Goal: Task Accomplishment & Management: Manage account settings

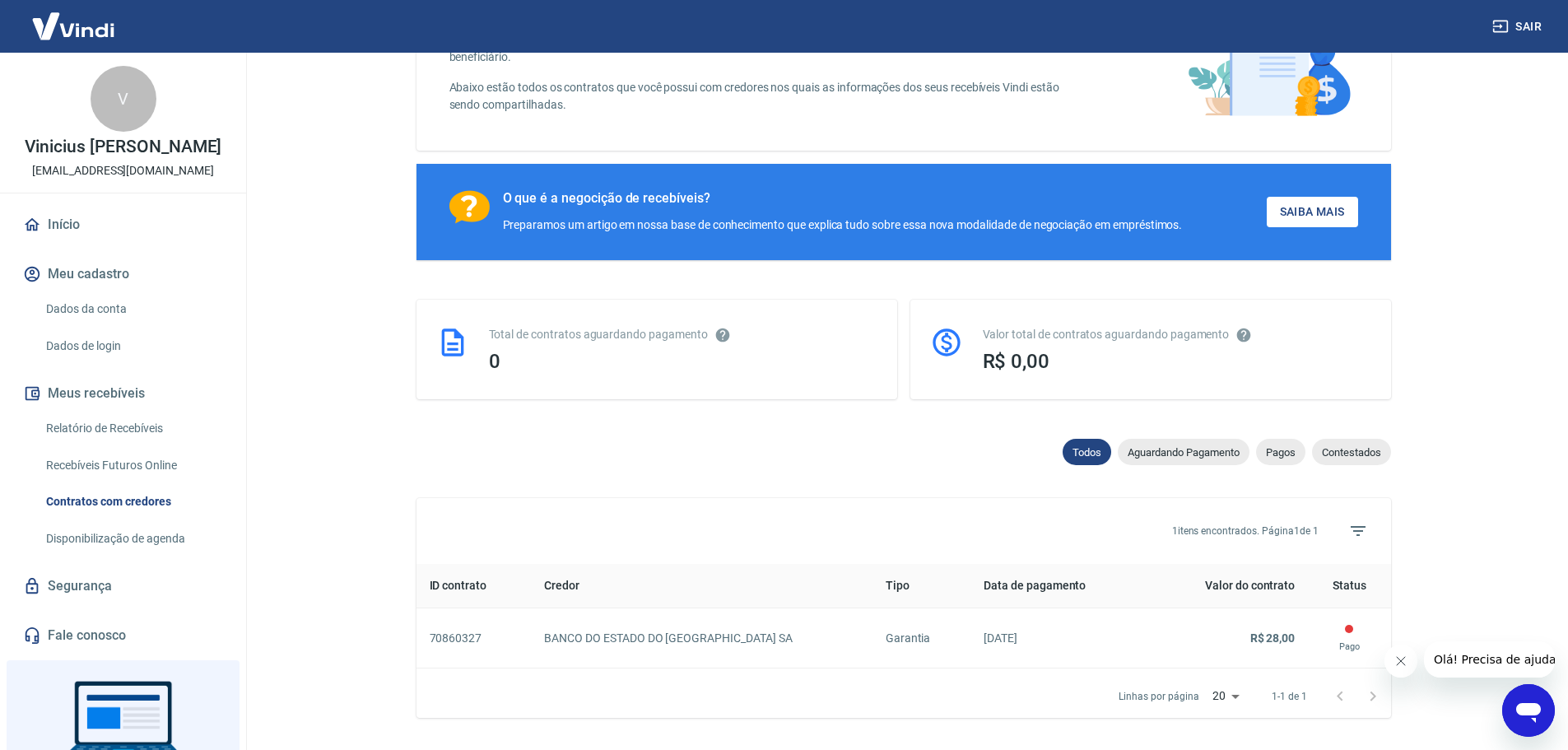
scroll to position [230, 0]
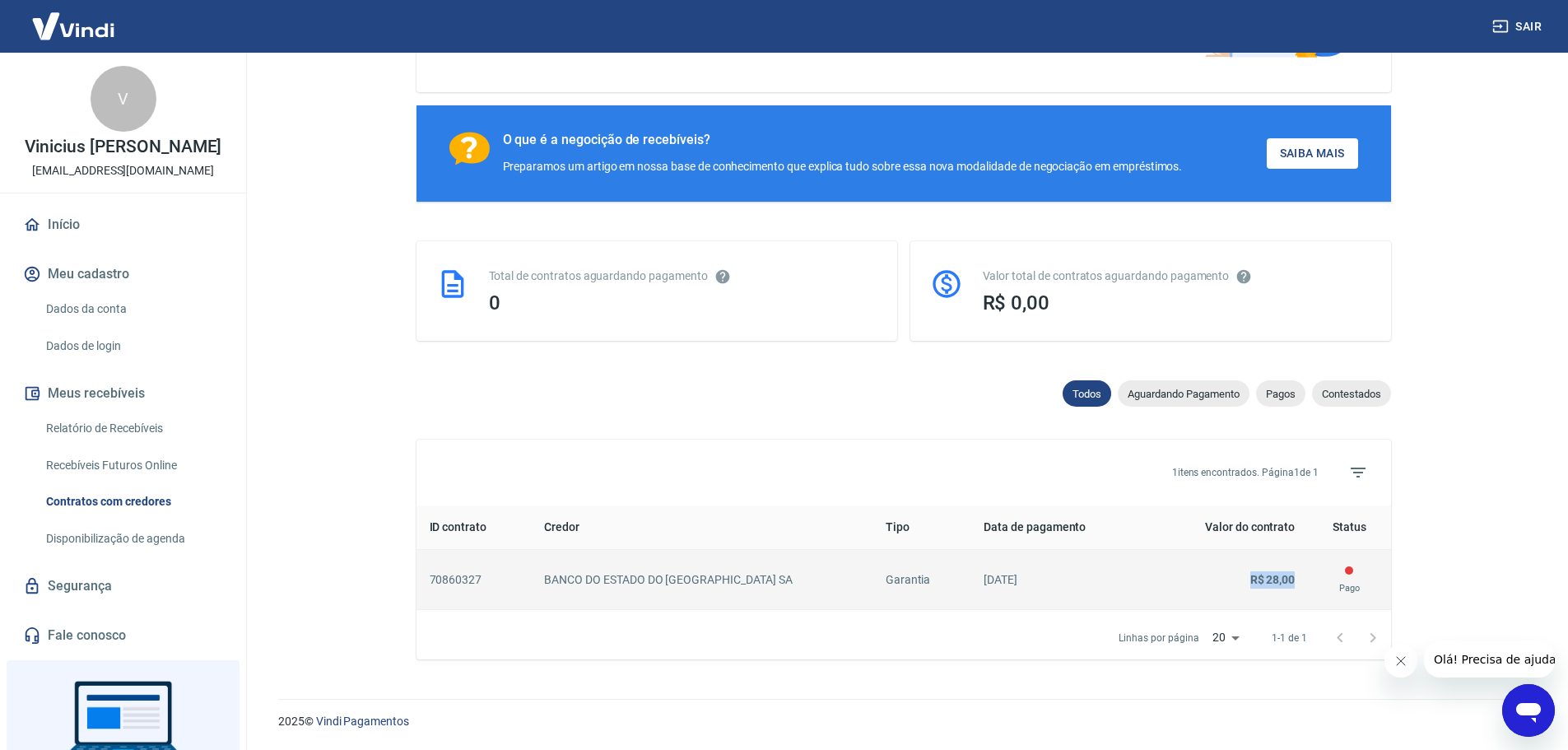
drag, startPoint x: 1299, startPoint y: 579, endPoint x: 1230, endPoint y: 580, distance: 69.0
click at [1230, 580] on td "R$ 28,00" at bounding box center [1229, 580] width 160 height 60
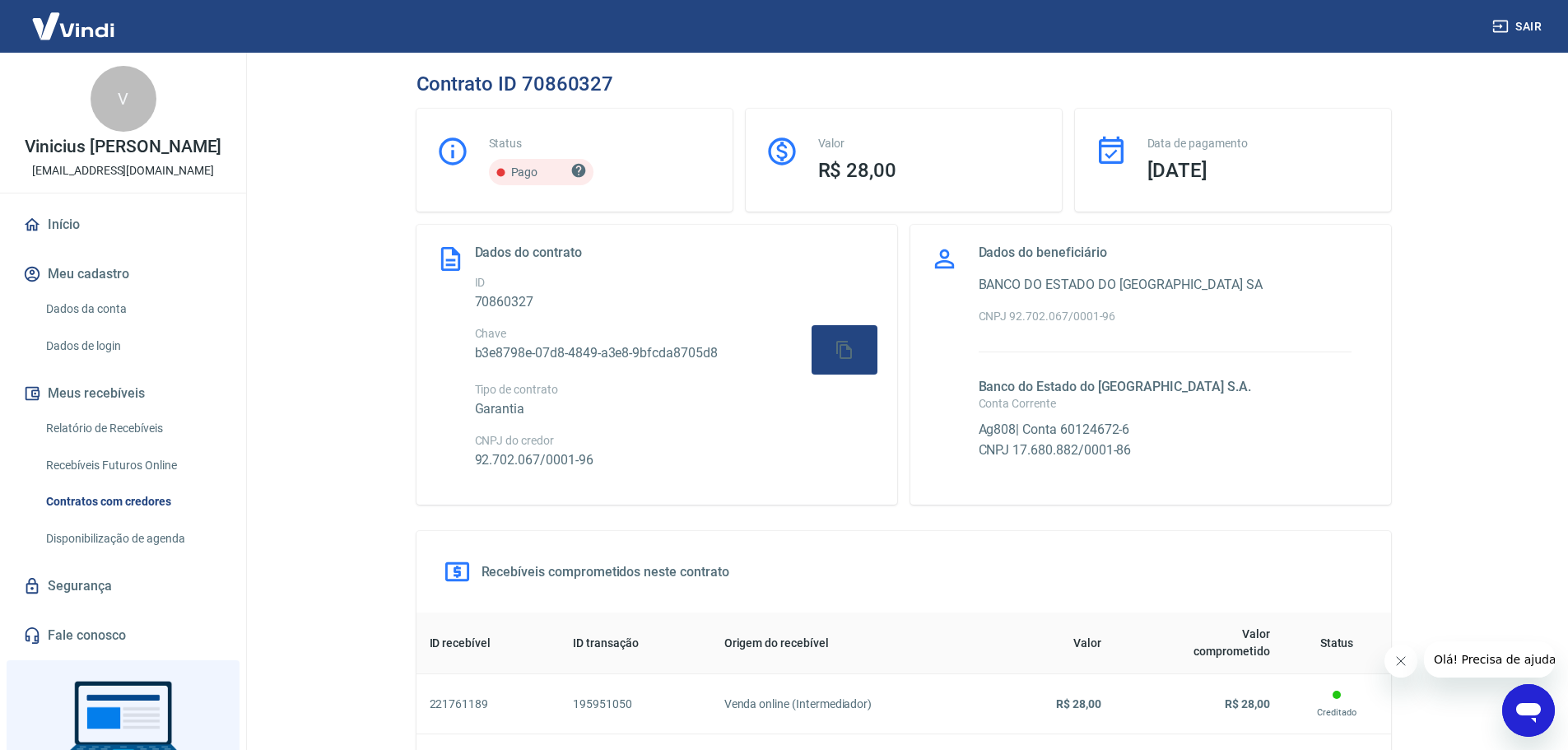
scroll to position [183, 0]
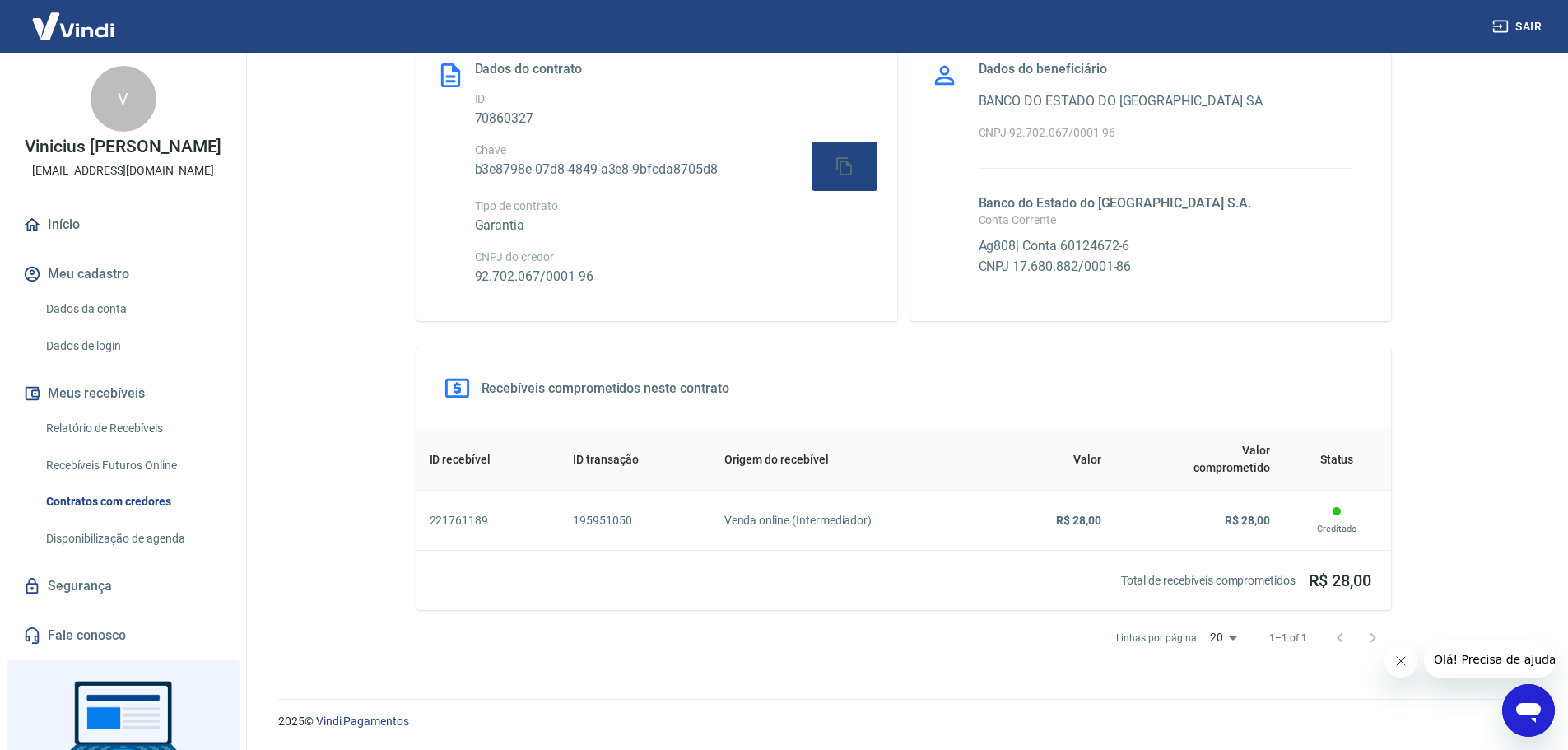
drag, startPoint x: 1402, startPoint y: 658, endPoint x: 2681, endPoint y: 1254, distance: 1411.0
click at [1402, 658] on icon "Fechar mensagem da empresa" at bounding box center [1400, 660] width 8 height 8
click at [1237, 566] on body "Sair V Vinicius [PERSON_NAME] [EMAIL_ADDRESS][DOMAIN_NAME] Início Meu cadastro …" at bounding box center [784, 191] width 1568 height 750
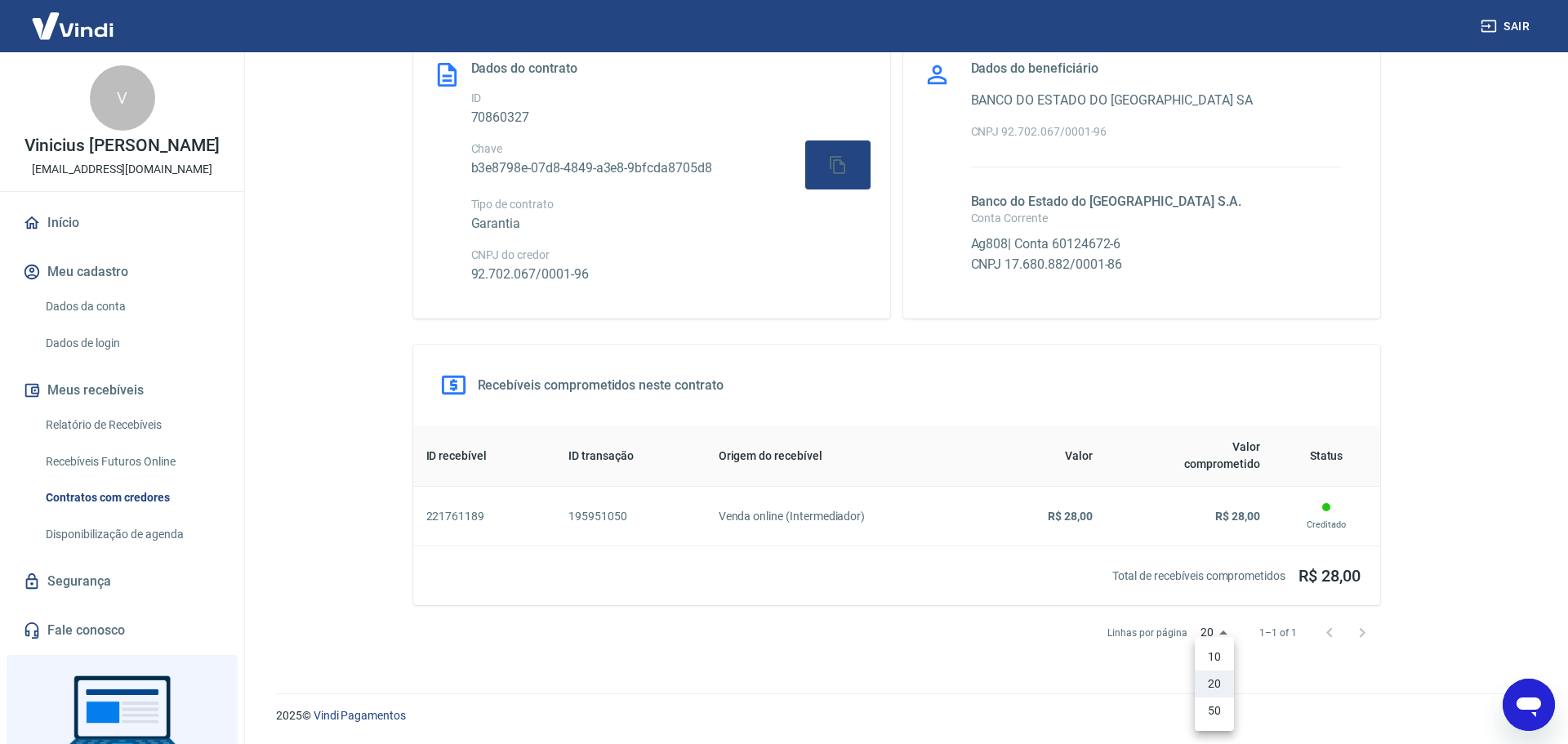
click at [1227, 632] on div at bounding box center [784, 372] width 1568 height 744
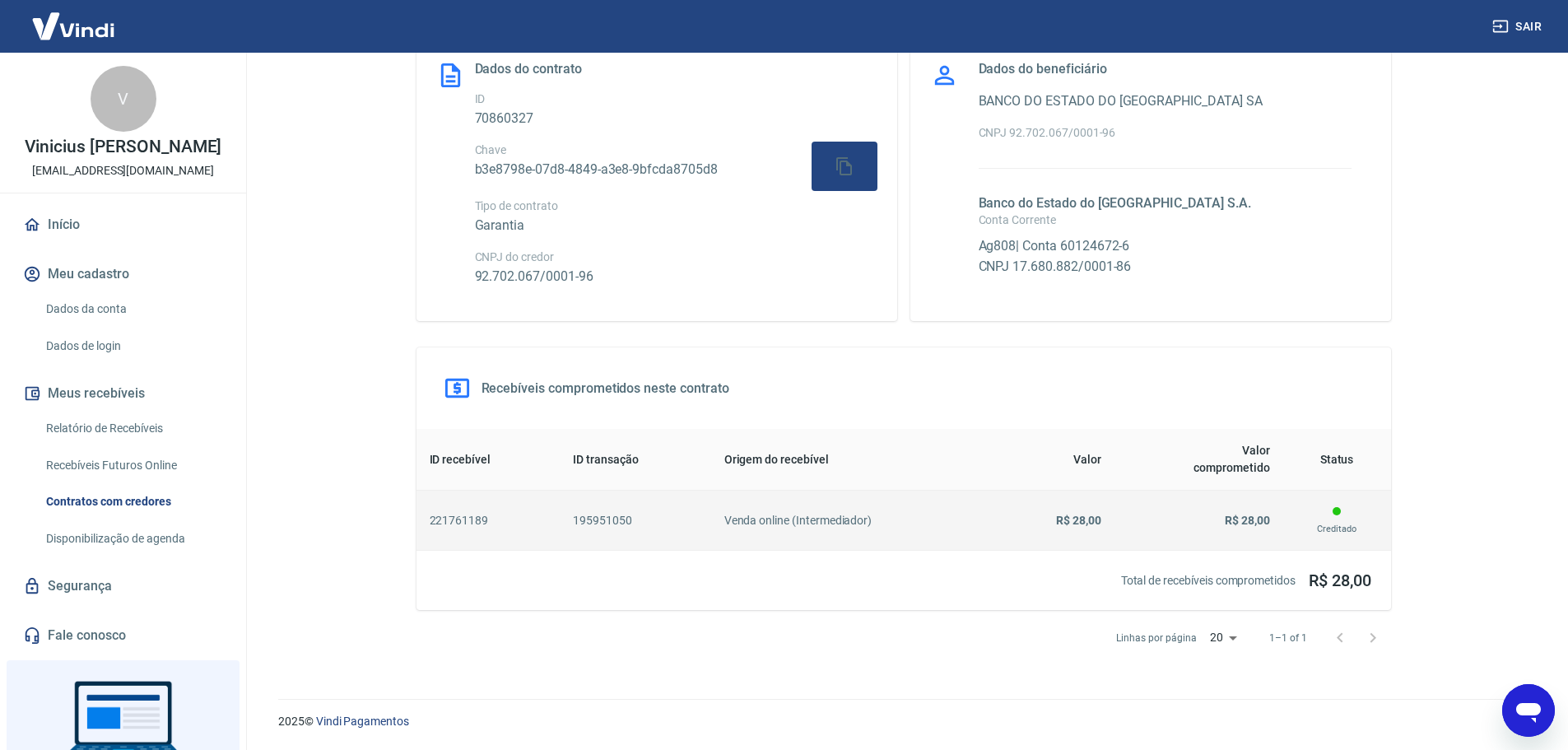
click at [822, 522] on h6 "Venda online (Intermediador)" at bounding box center [854, 521] width 260 height 18
click at [471, 512] on h6 "221761189" at bounding box center [488, 521] width 118 height 18
drag, startPoint x: 528, startPoint y: 532, endPoint x: 599, endPoint y: 519, distance: 72.2
click at [526, 531] on td "221761189" at bounding box center [488, 521] width 144 height 60
click at [784, 528] on h6 "Venda online (Intermediador)" at bounding box center [854, 521] width 260 height 18
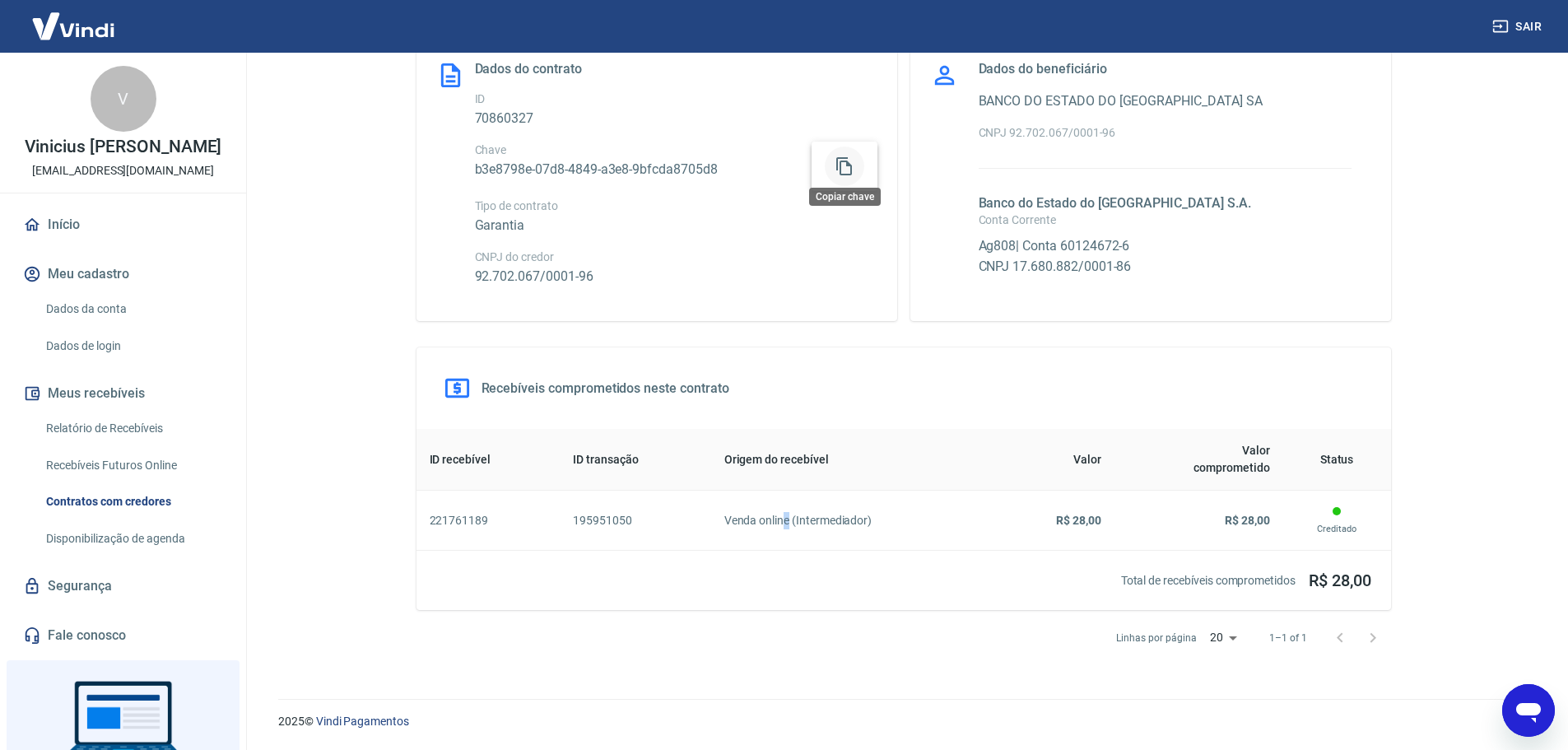
click at [846, 162] on icon "Copiar chave" at bounding box center [844, 166] width 19 height 19
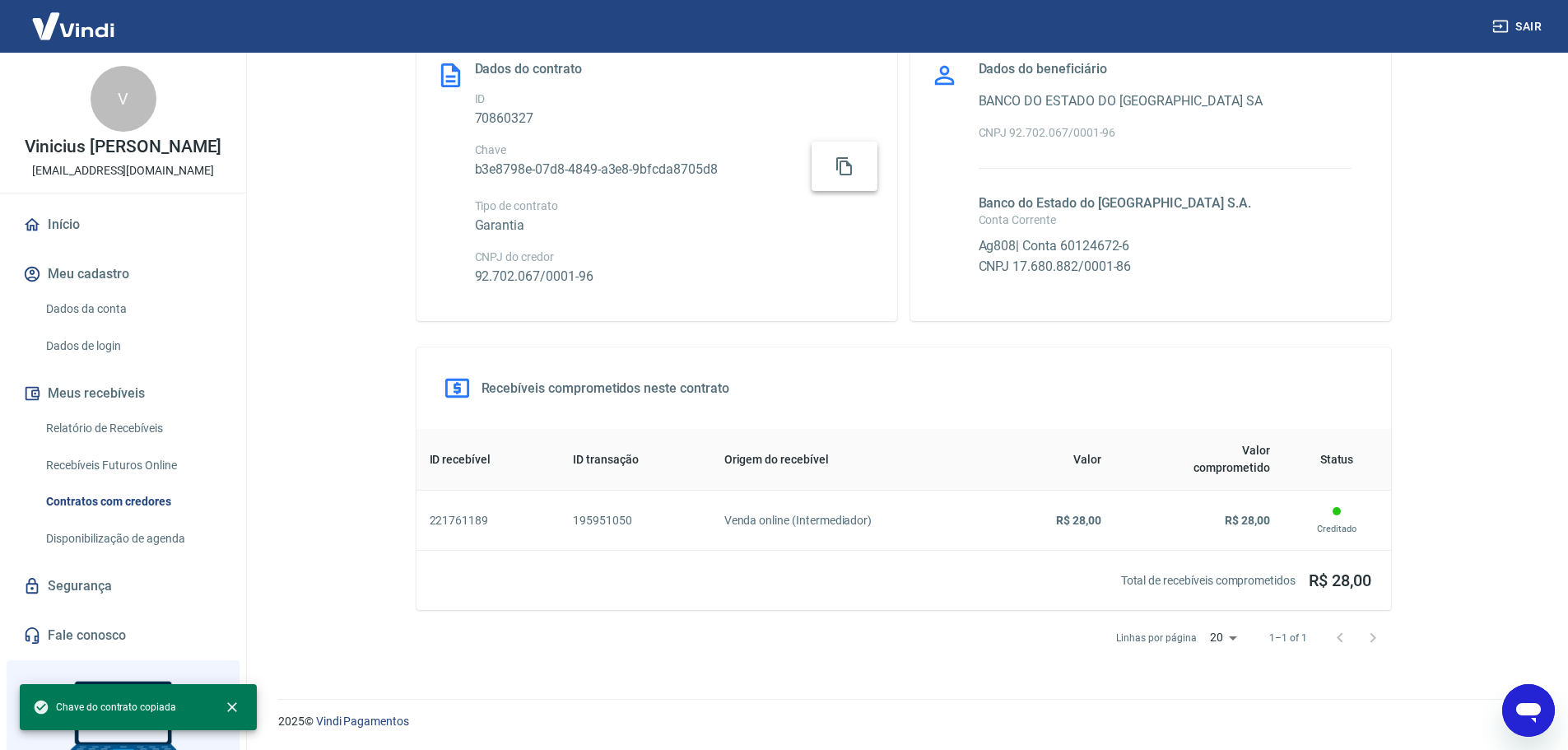
click at [136, 702] on span "Chave do contrato copiada" at bounding box center [104, 707] width 143 height 17
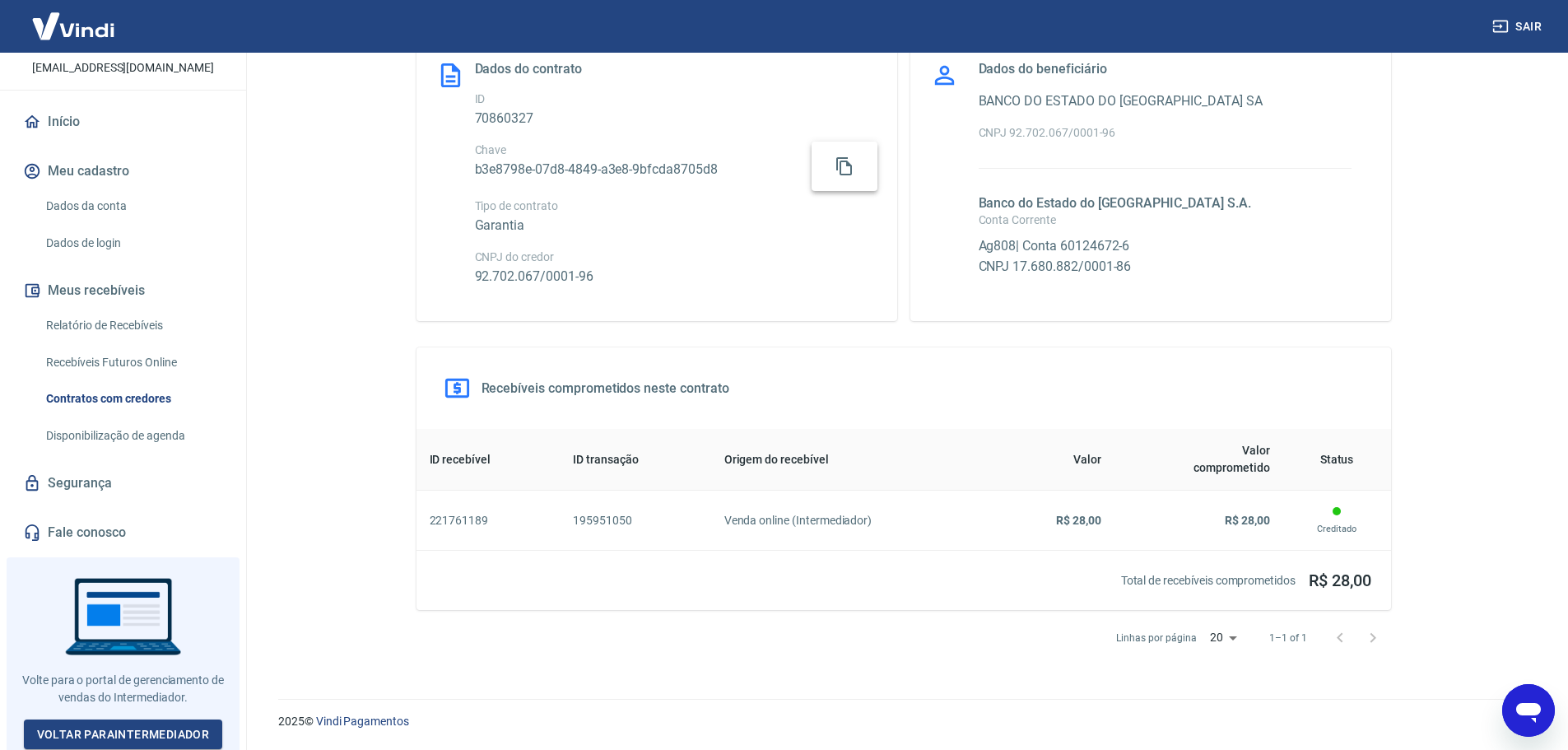
scroll to position [0, 0]
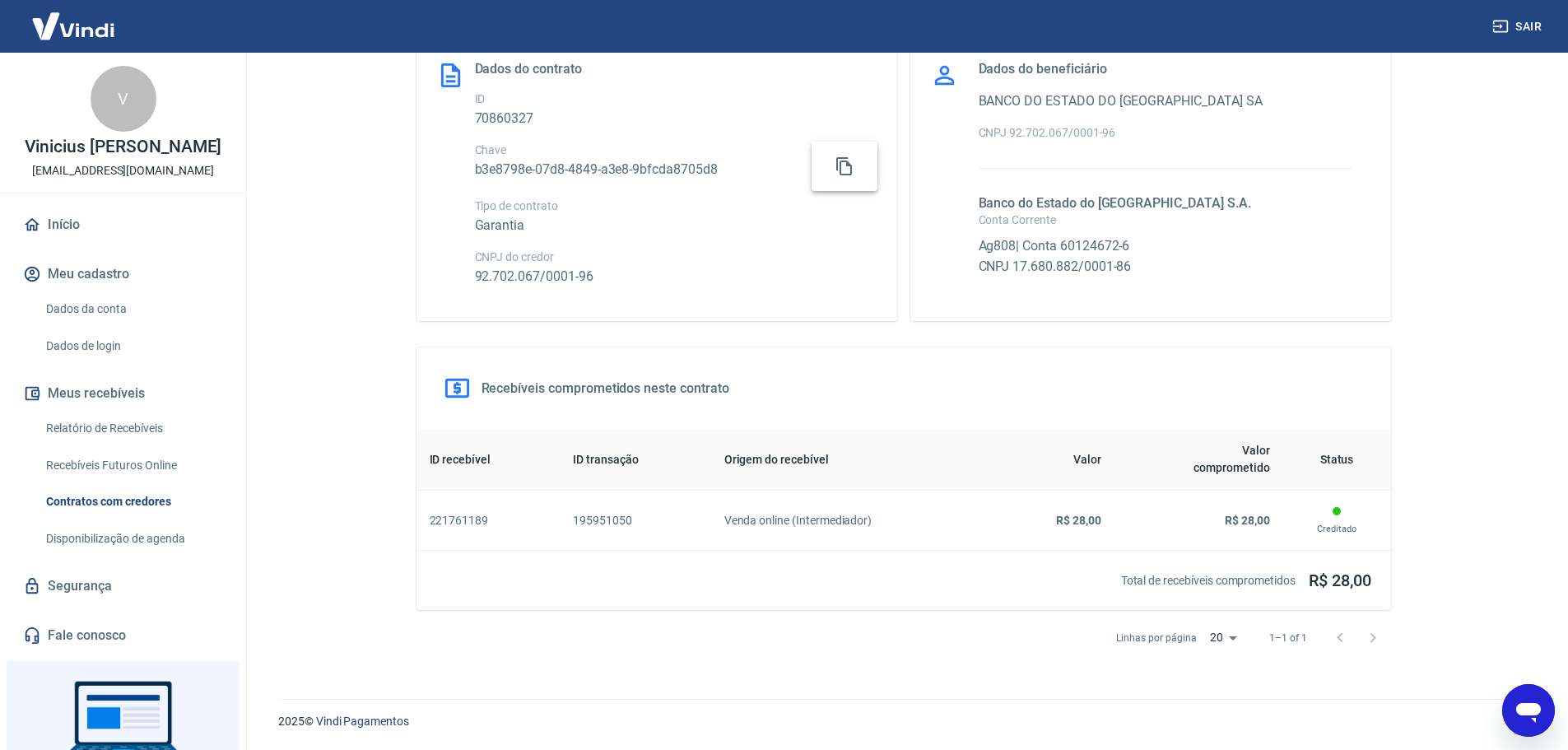
click at [100, 394] on button "Meus recebíveis" at bounding box center [123, 393] width 206 height 36
click at [111, 431] on link "Relatório de Recebíveis" at bounding box center [133, 428] width 187 height 33
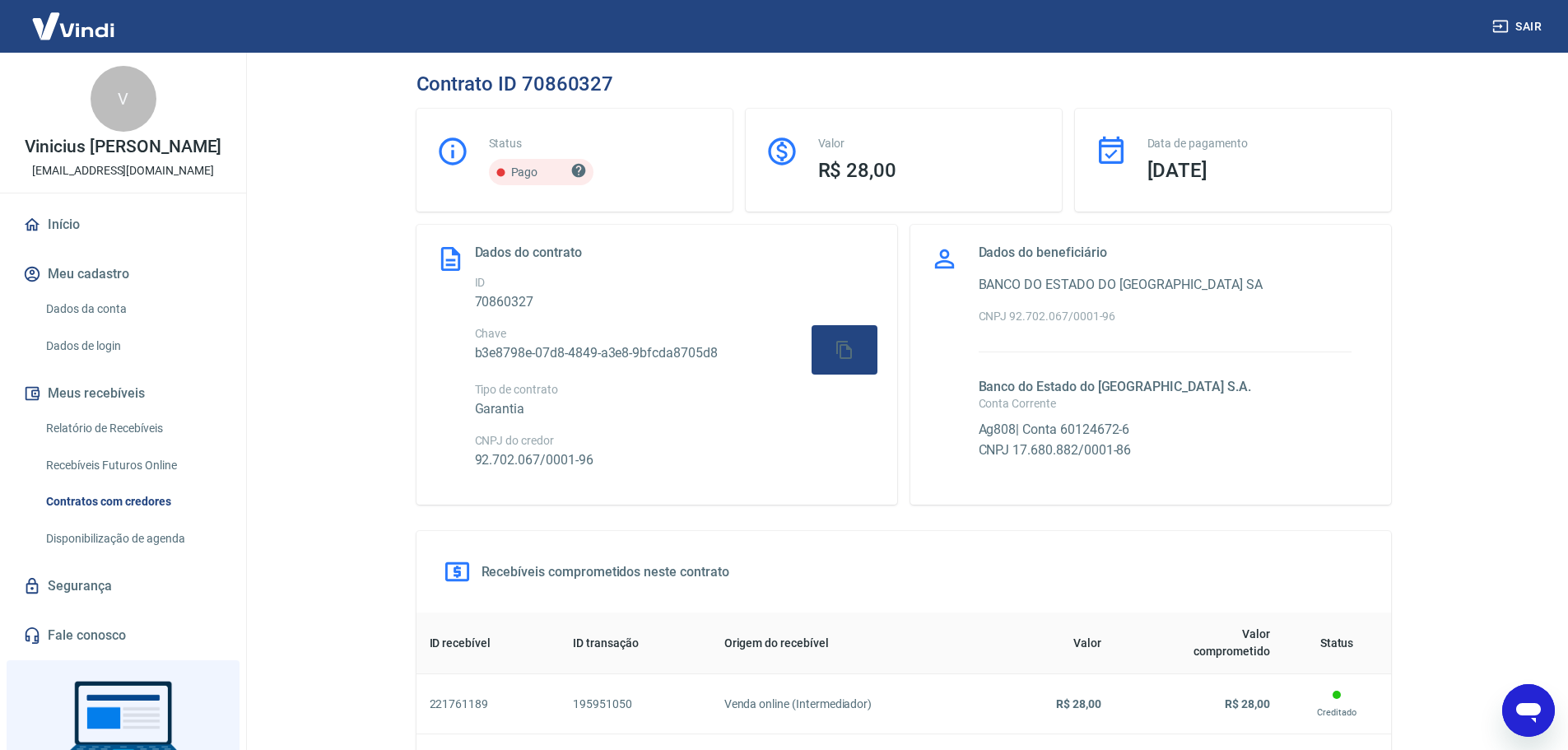
click at [88, 278] on button "Meu cadastro" at bounding box center [123, 273] width 206 height 36
click at [91, 303] on link "Dados da conta" at bounding box center [133, 308] width 187 height 33
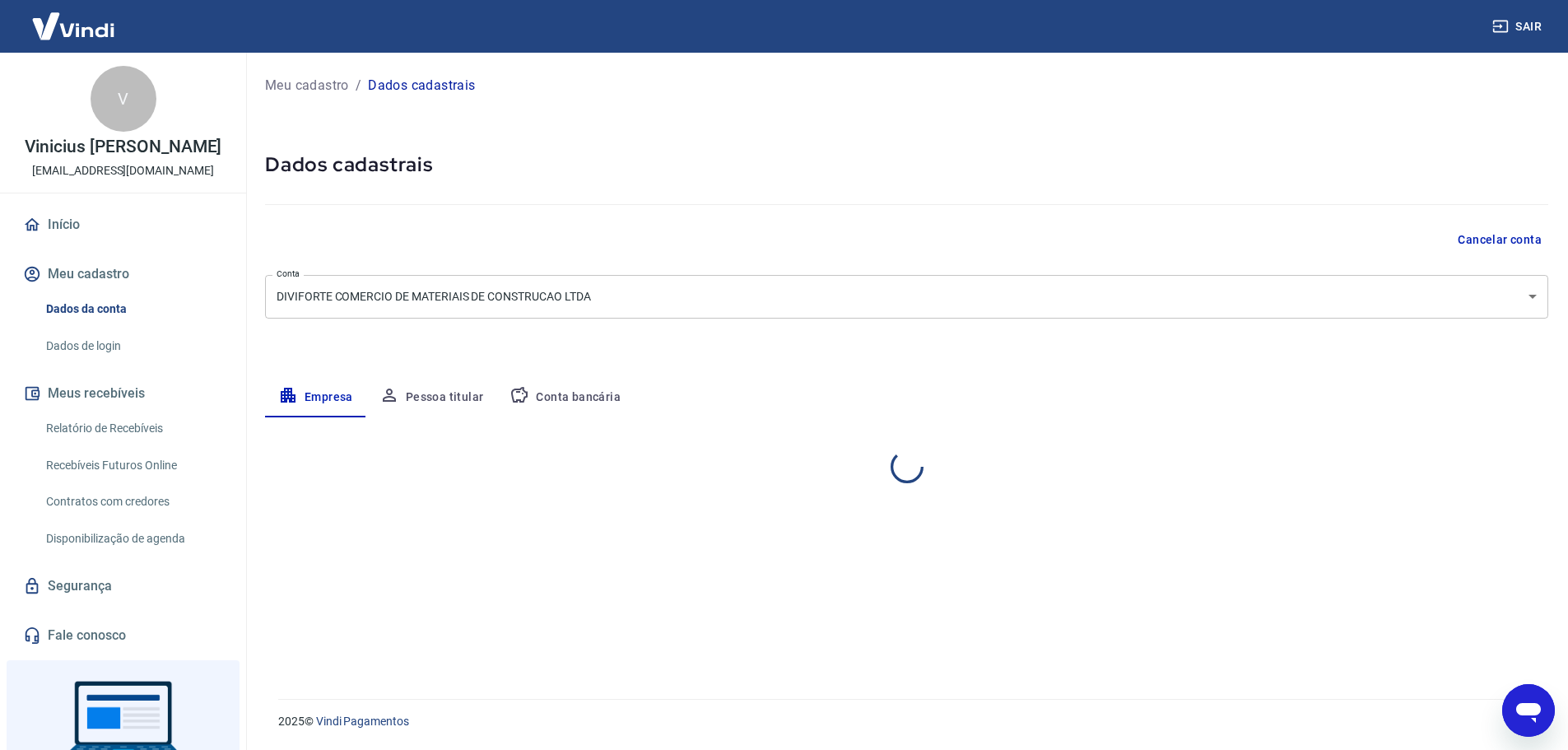
select select "RS"
select select "business"
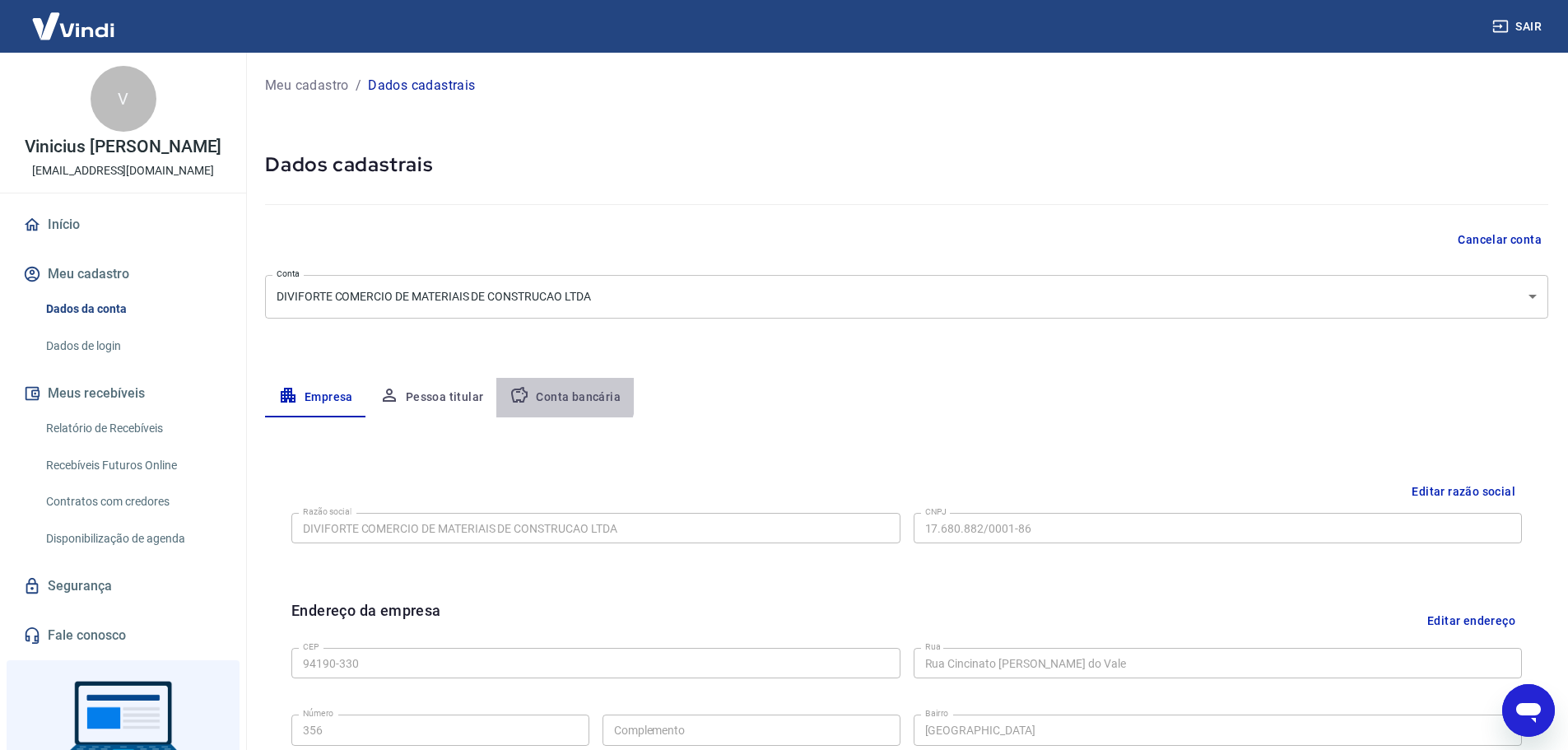
click at [559, 395] on button "Conta bancária" at bounding box center [565, 397] width 137 height 40
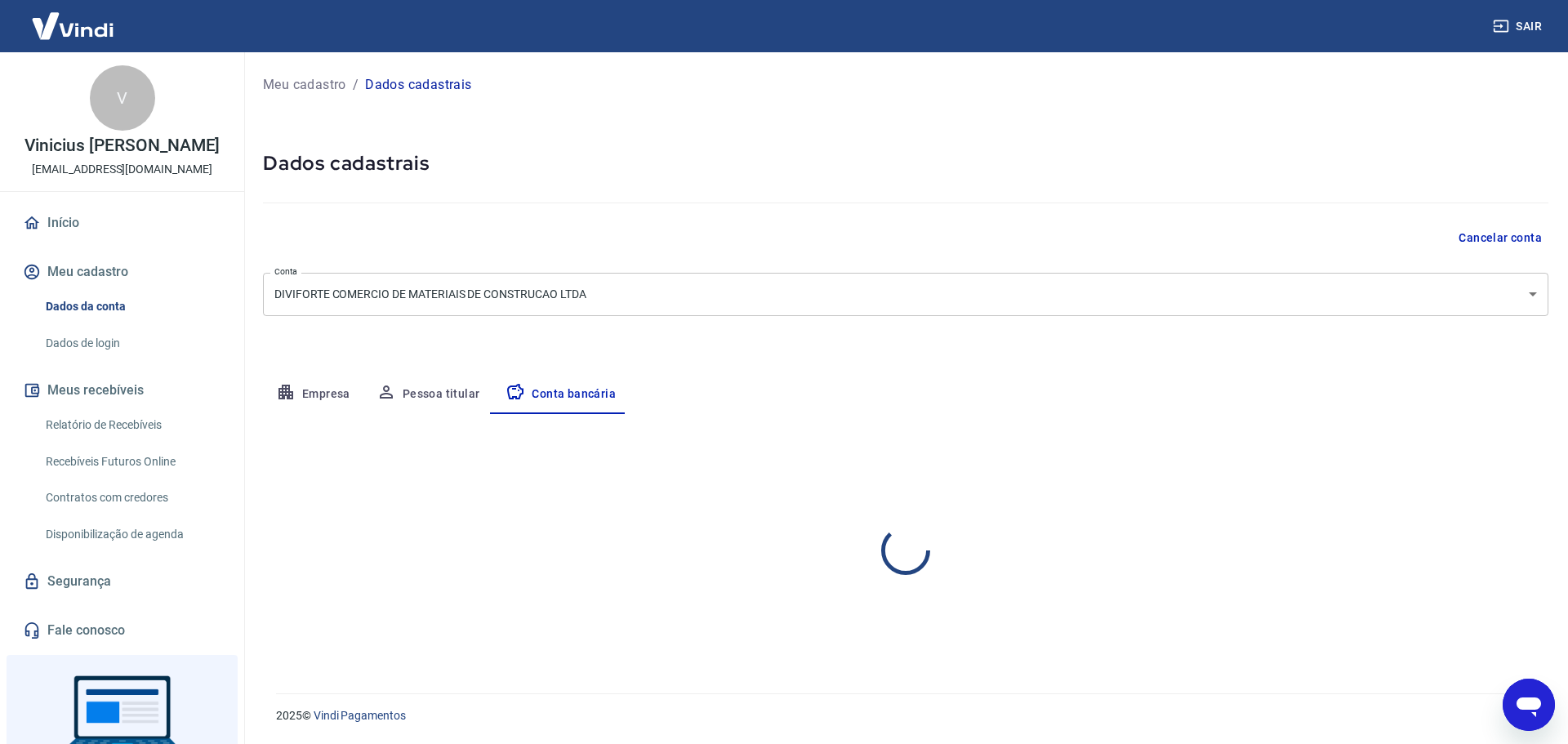
select select "1"
click at [446, 391] on button "Pessoa titular" at bounding box center [429, 394] width 129 height 39
click at [83, 270] on button "Meu cadastro" at bounding box center [122, 271] width 205 height 36
click at [76, 217] on link "Início" at bounding box center [122, 222] width 205 height 36
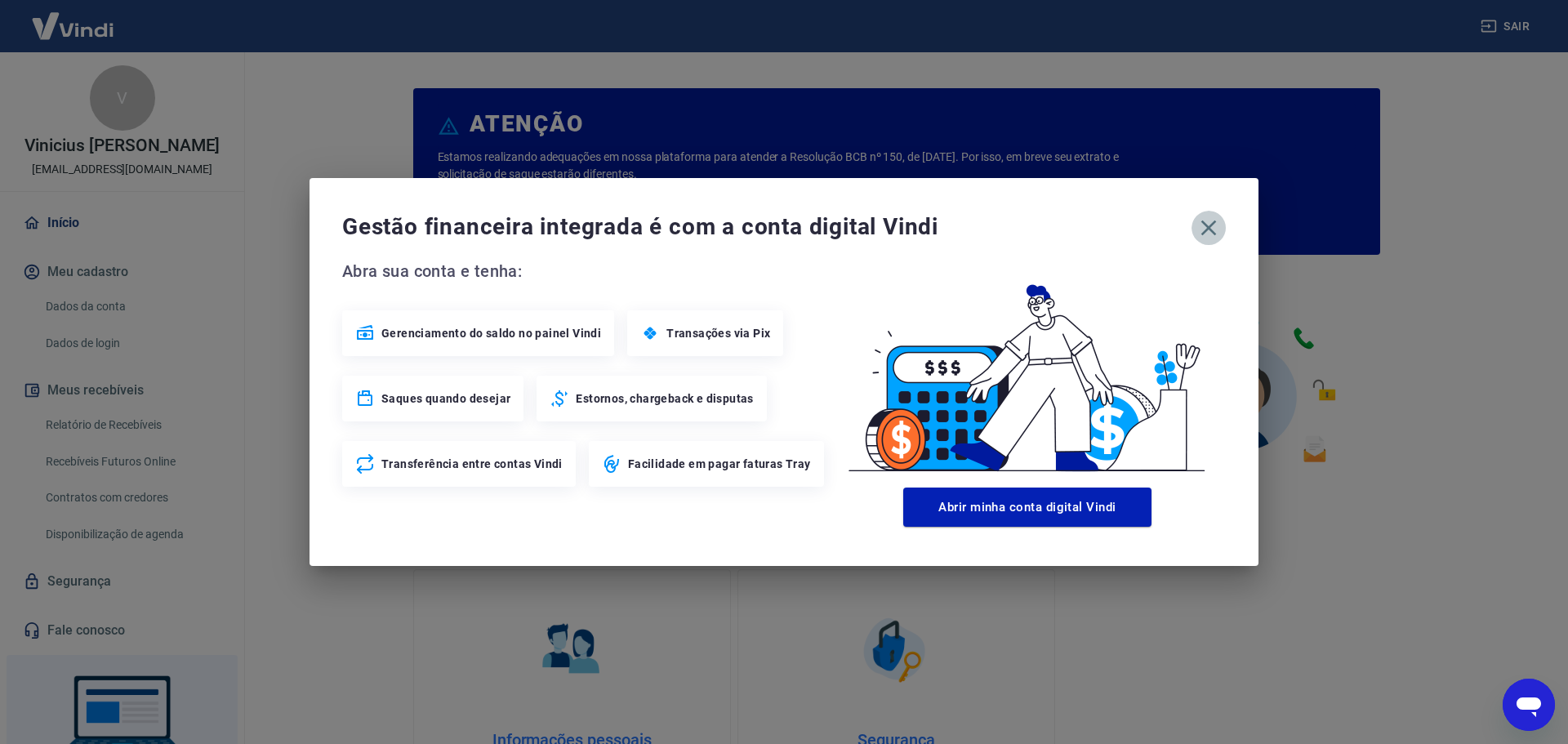
click at [1209, 220] on icon "button" at bounding box center [1209, 228] width 26 height 26
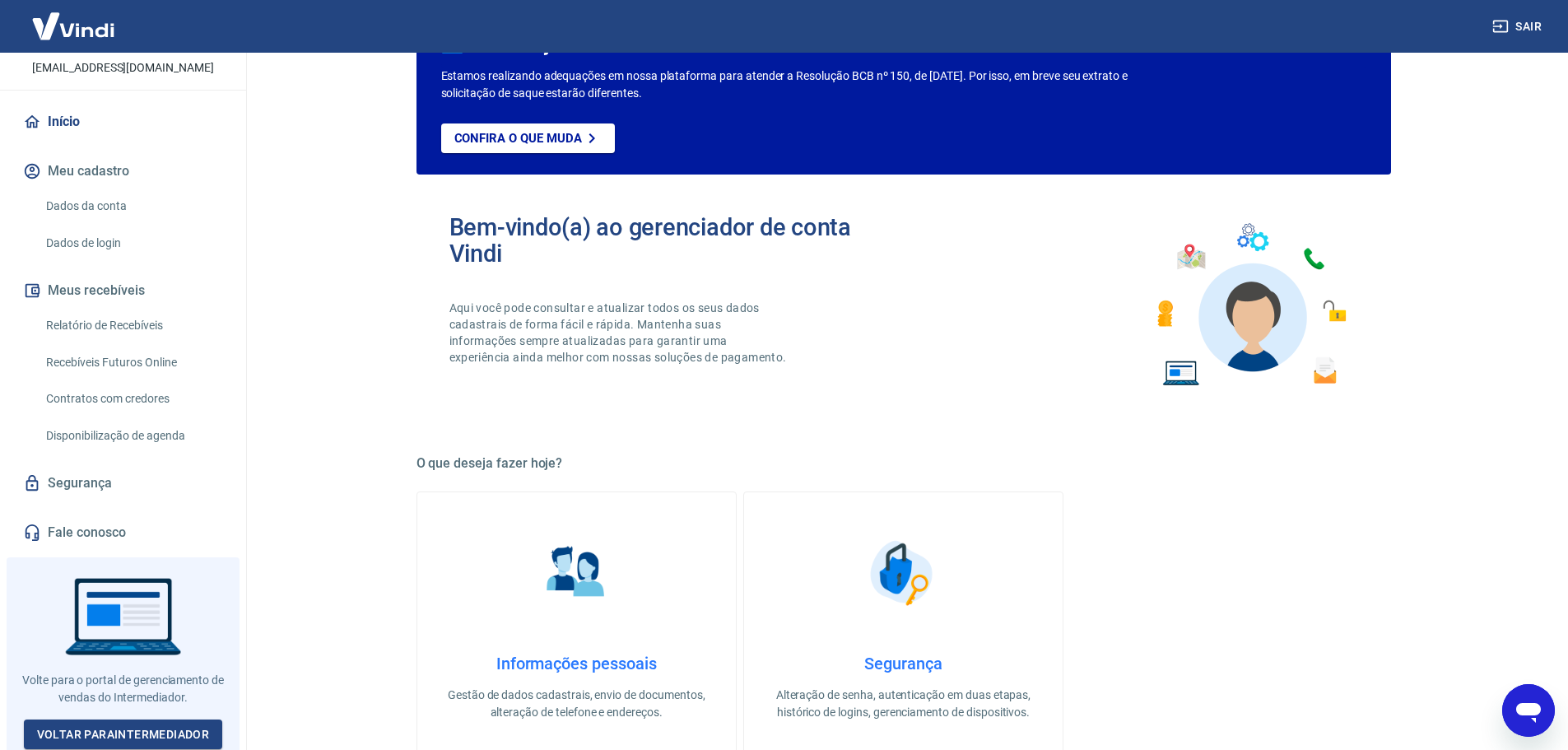
scroll to position [20, 0]
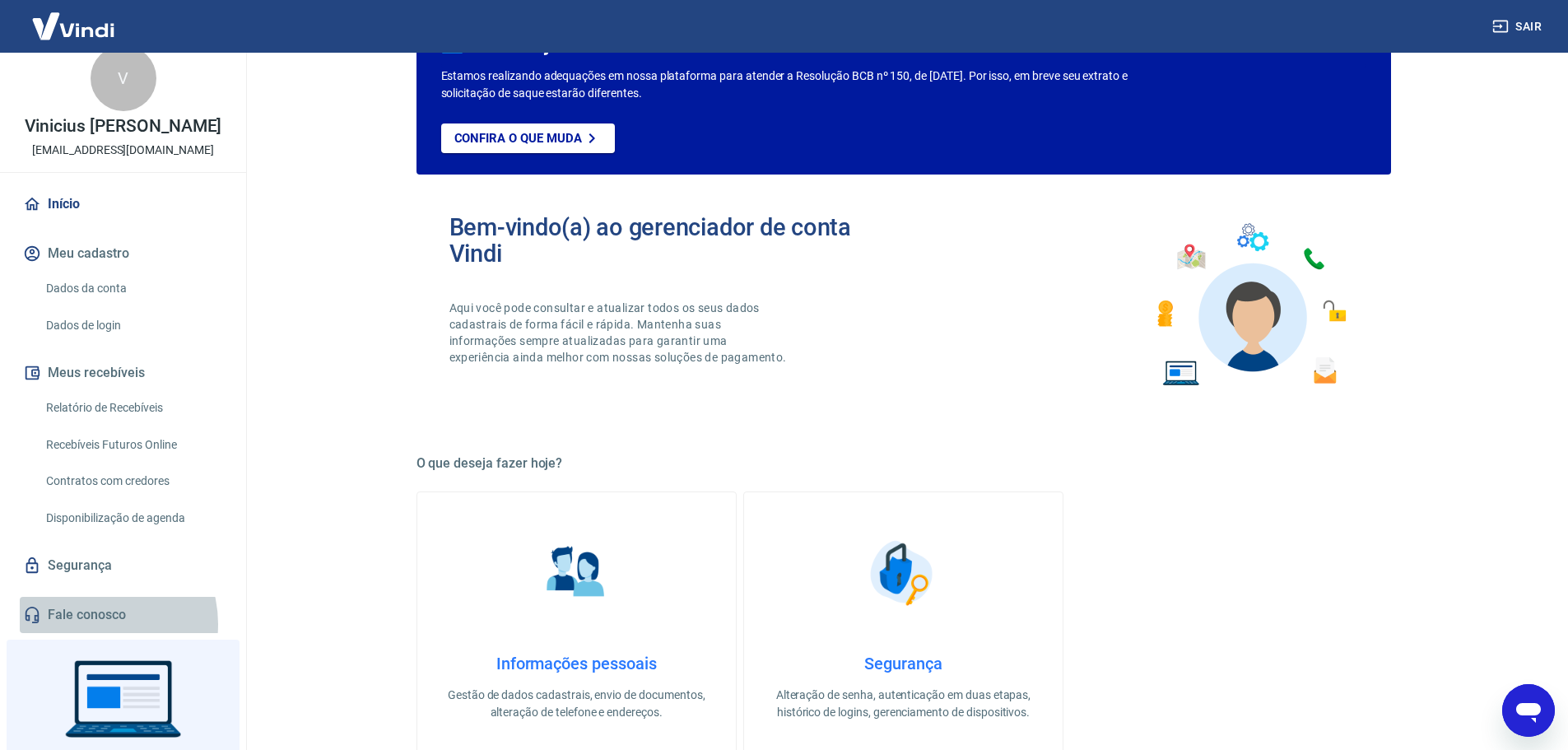
click at [93, 624] on link "Fale conosco" at bounding box center [123, 614] width 206 height 36
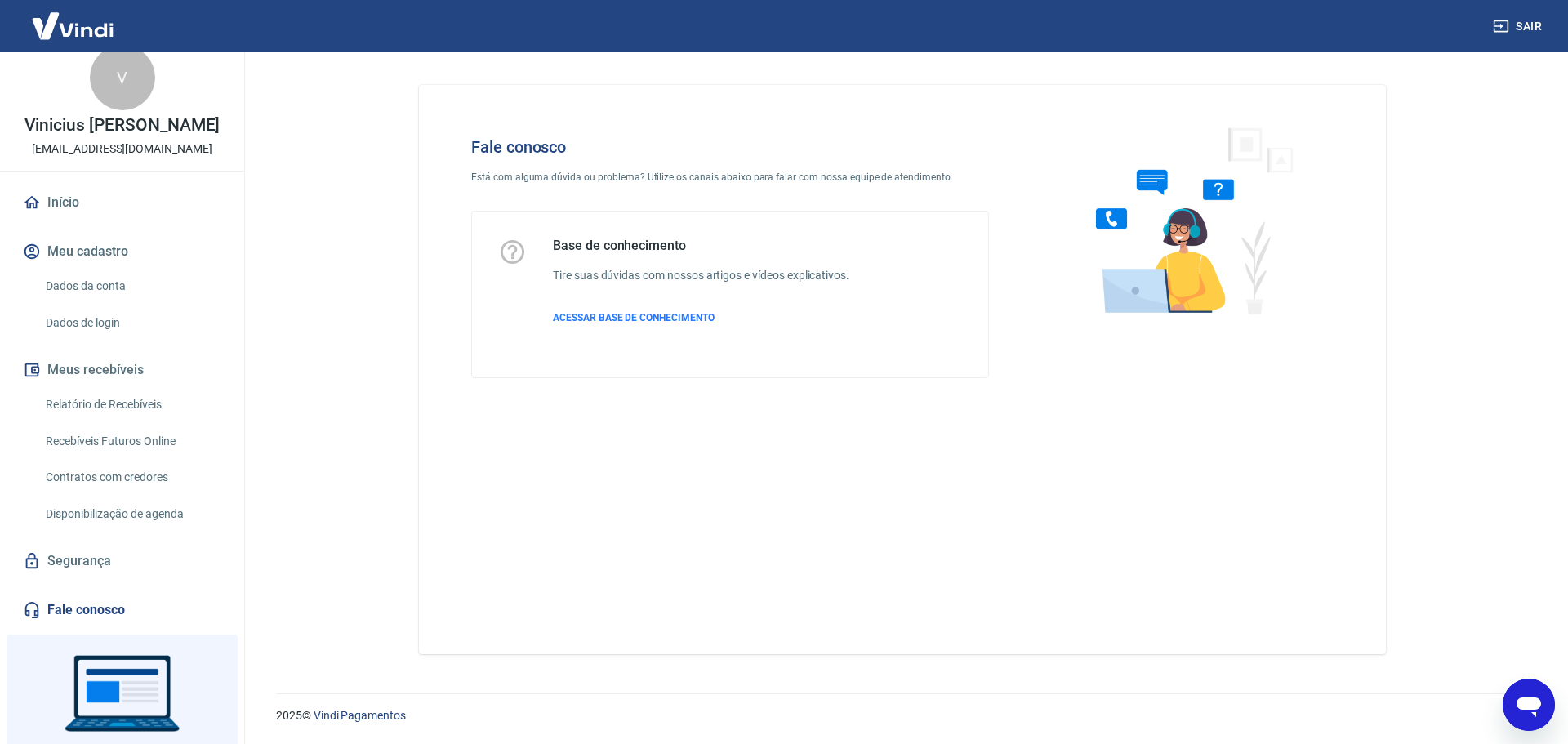
click at [1535, 713] on icon "Abrir janela de mensagens" at bounding box center [1529, 706] width 24 height 19
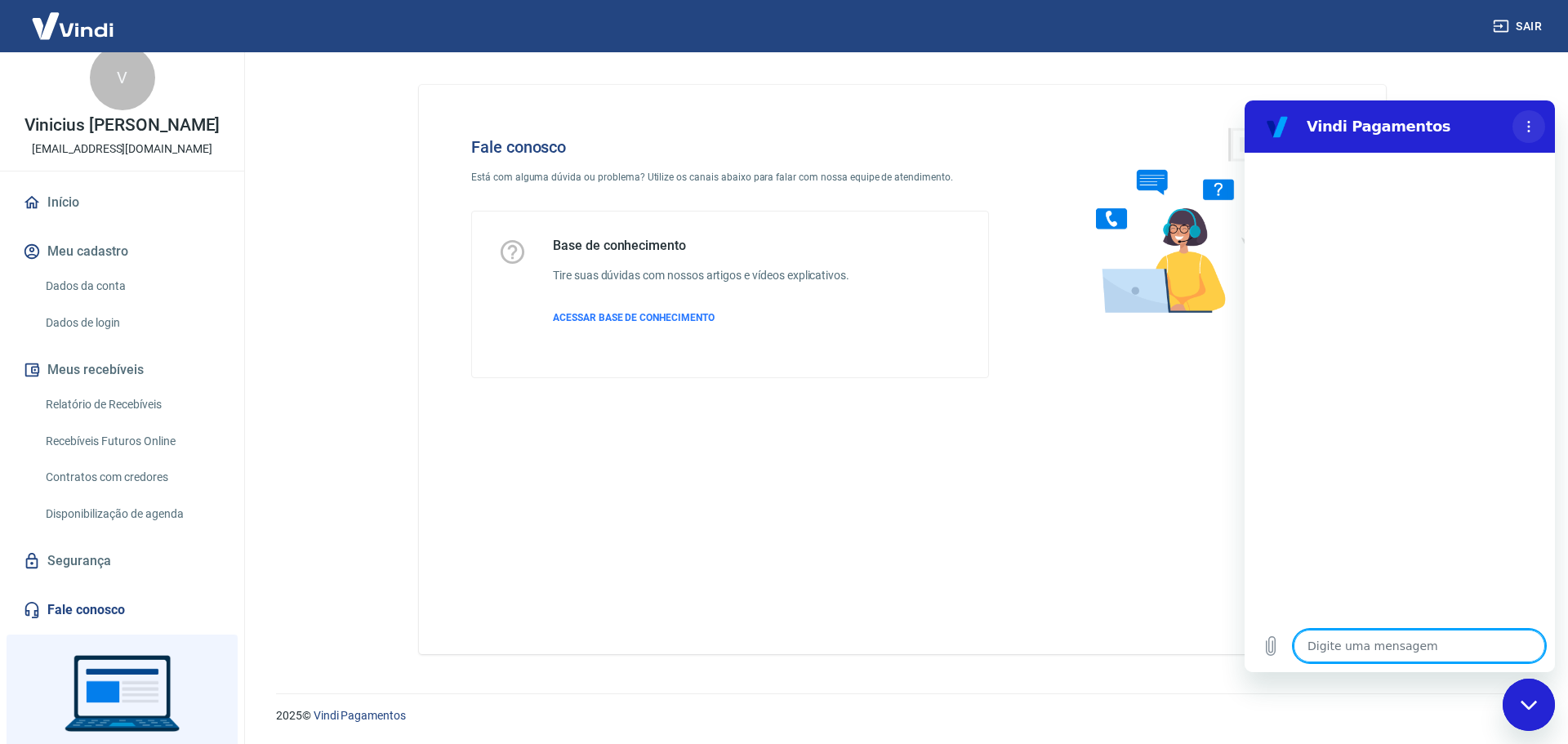
click at [1529, 129] on icon "Menu de opções" at bounding box center [1529, 126] width 13 height 13
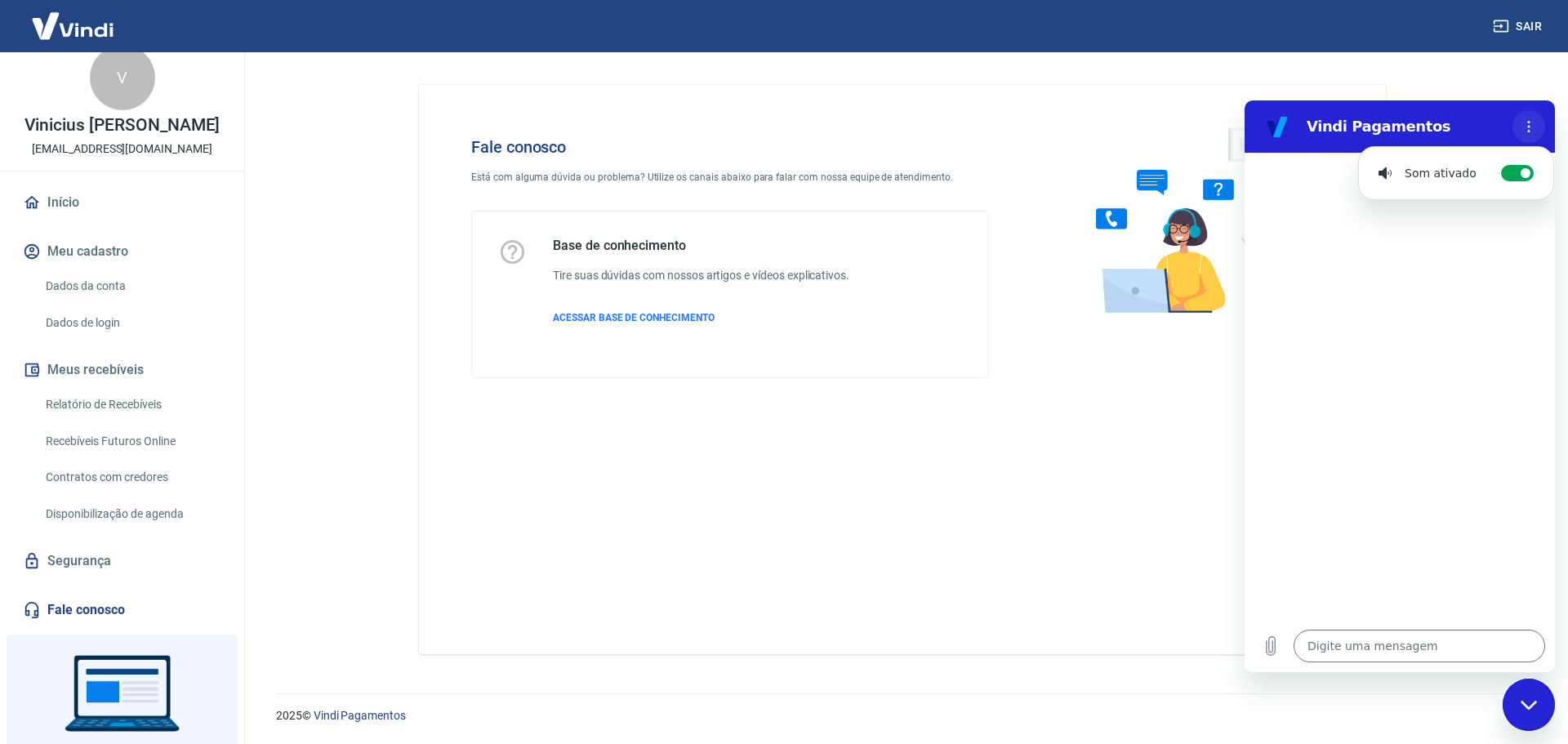
click at [1528, 129] on icon "Menu de opções" at bounding box center [1529, 126] width 13 height 13
click at [1462, 645] on textarea at bounding box center [1419, 645] width 252 height 32
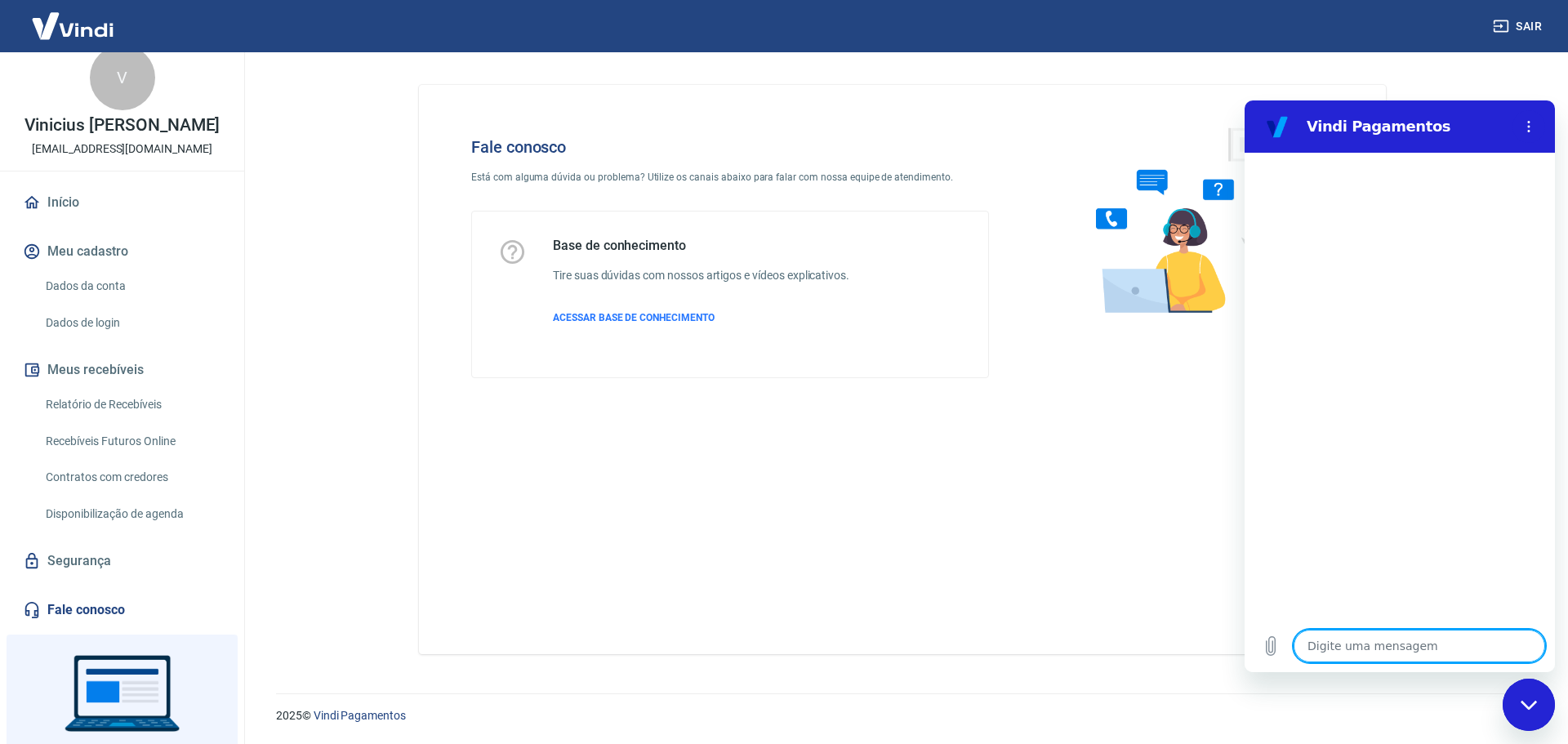
type textarea "x"
